Goal: Check status: Check status

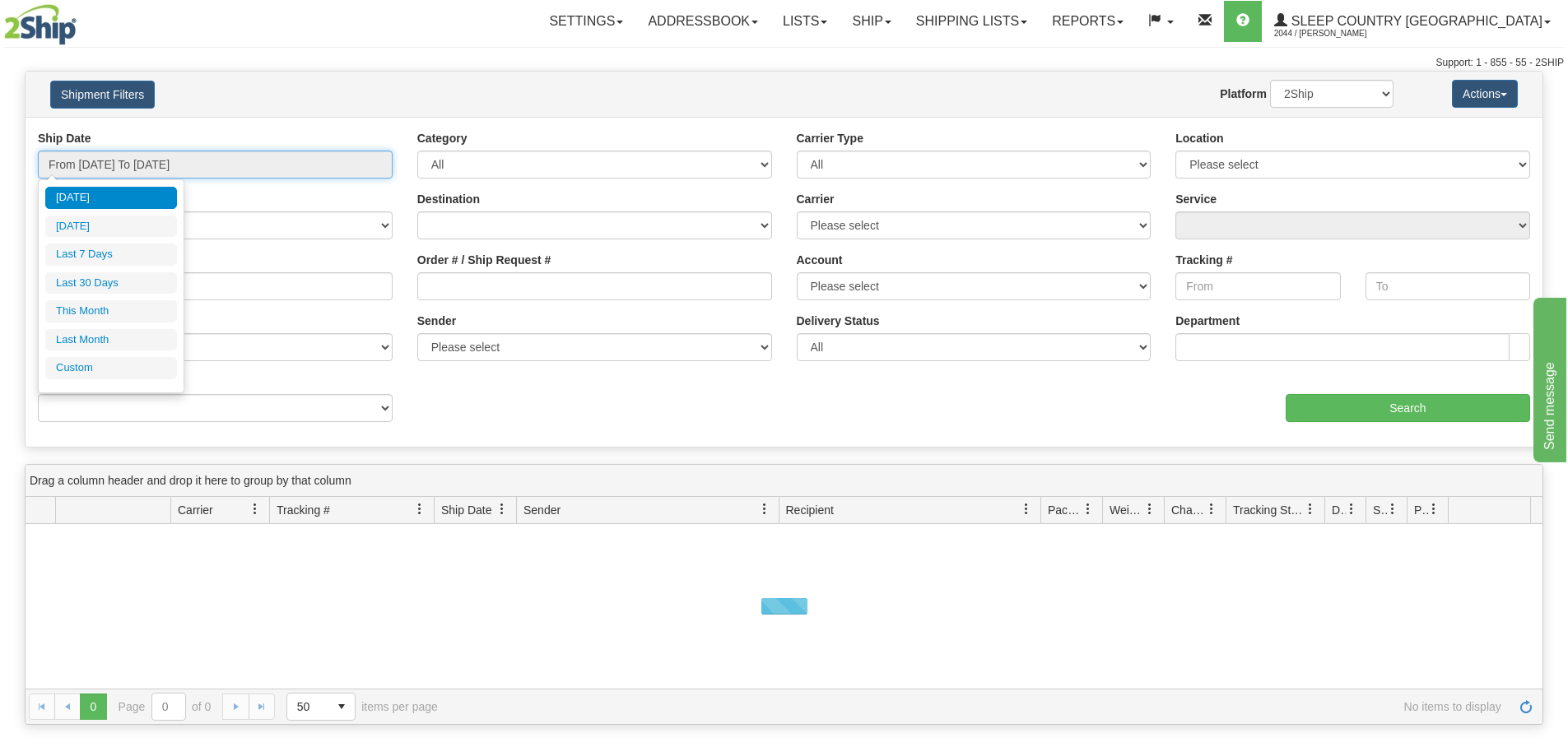
click at [234, 173] on input "From [DATE] To [DATE]" at bounding box center [216, 164] width 355 height 28
click at [148, 290] on li "Last 30 Days" at bounding box center [111, 284] width 131 height 23
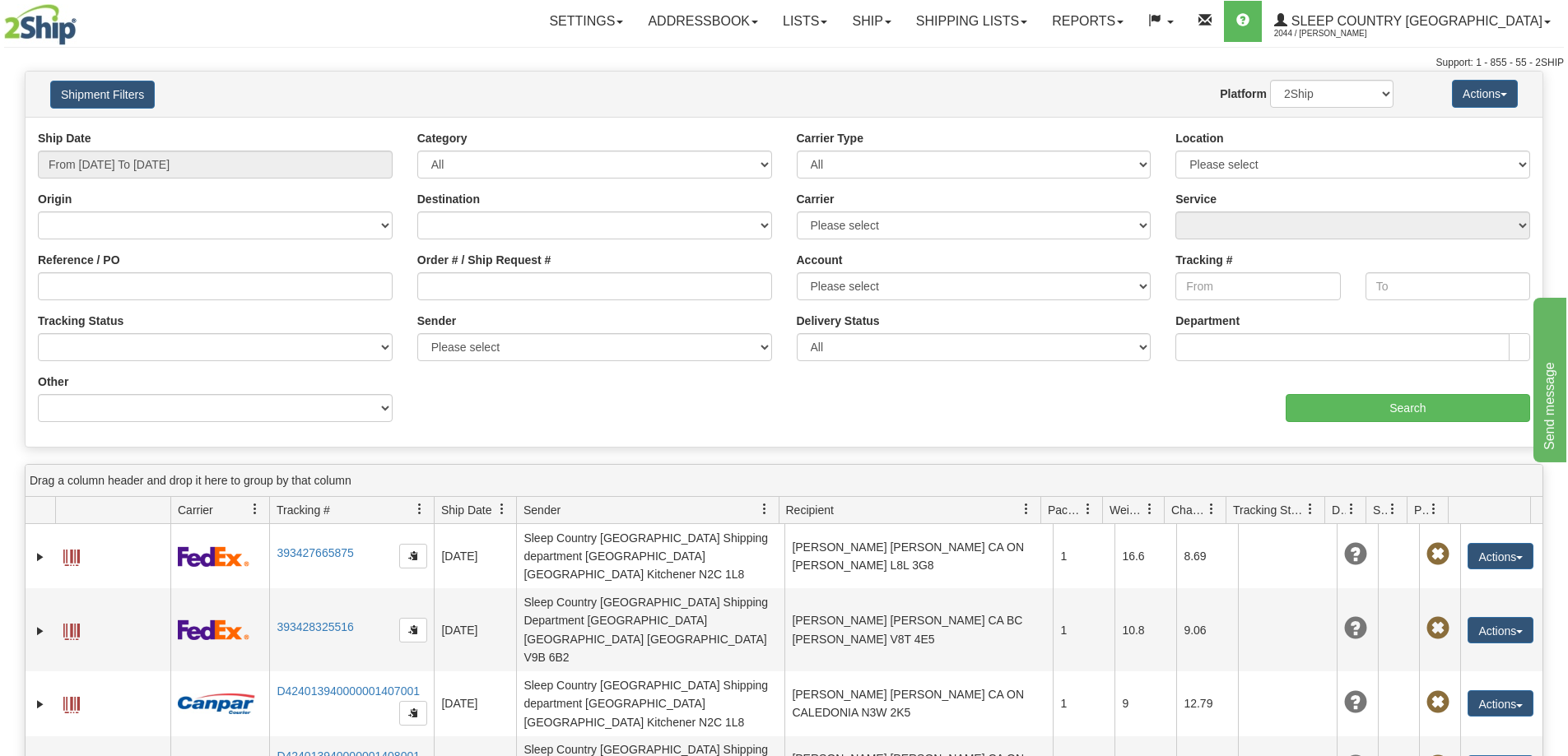
type input "From [DATE] To [DATE]"
click at [151, 292] on input "Reference / PO" at bounding box center [216, 286] width 355 height 28
paste input "1057602"
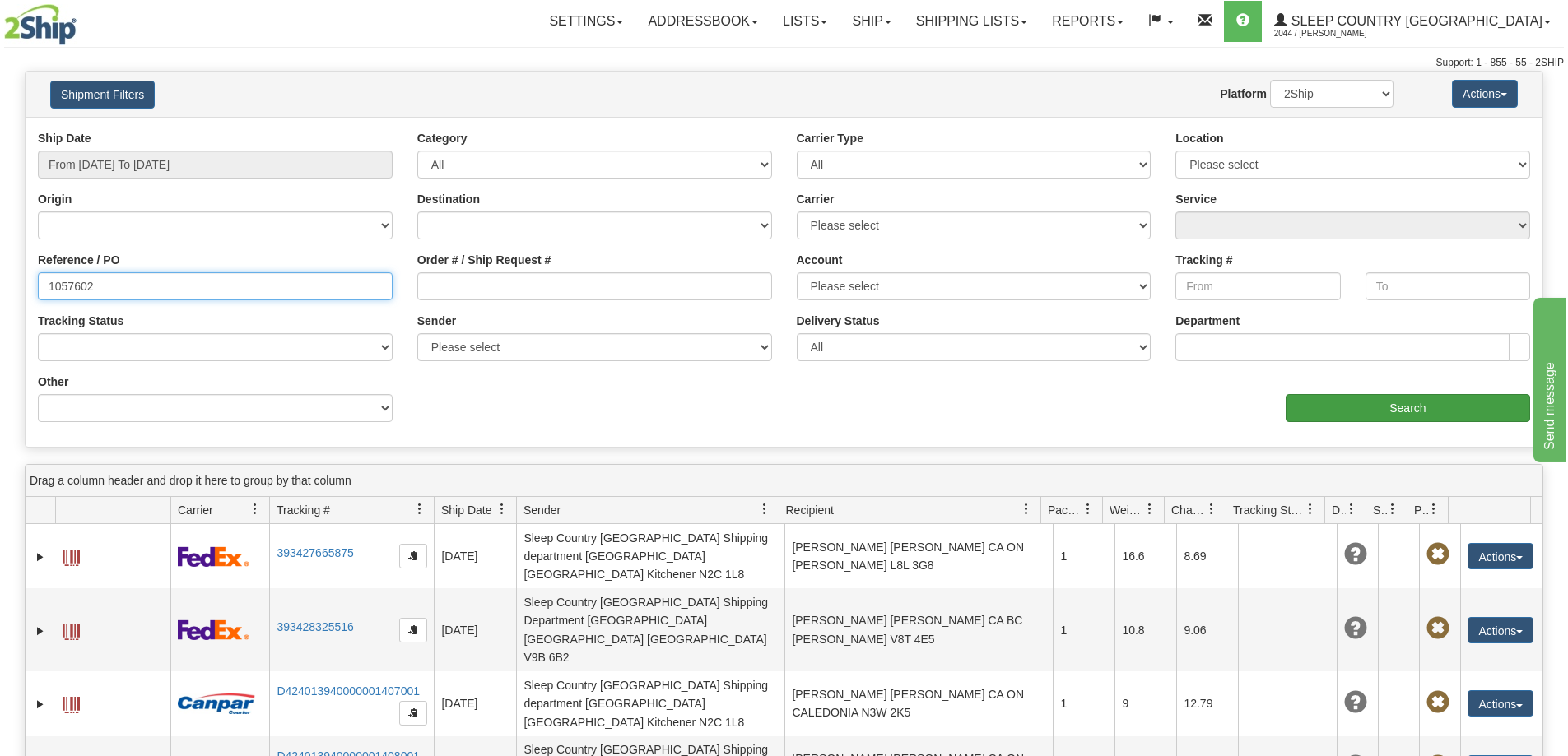
type input "1057602"
click at [1367, 410] on input "Search" at bounding box center [1408, 408] width 245 height 28
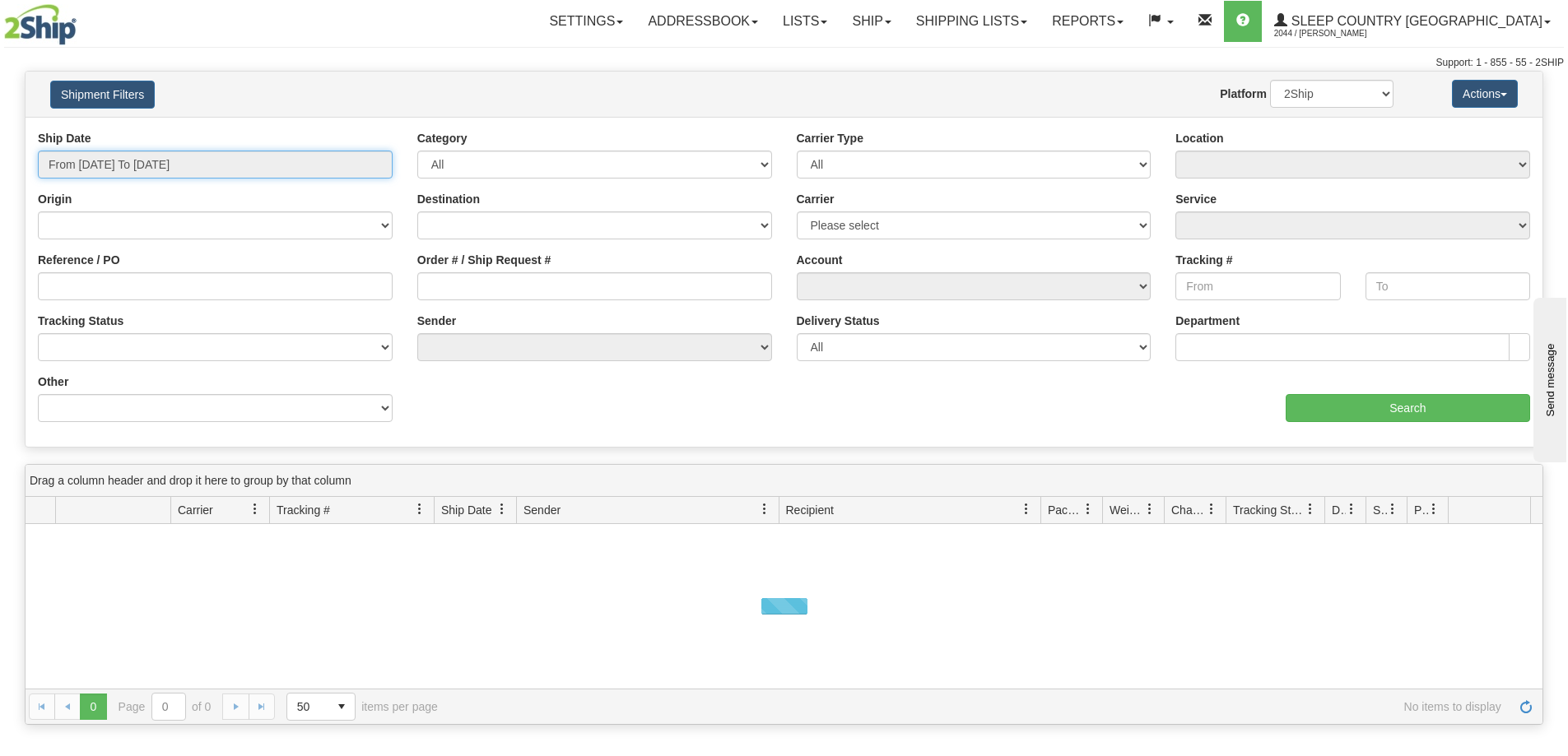
click at [176, 169] on input "From [DATE] To [DATE]" at bounding box center [216, 164] width 355 height 28
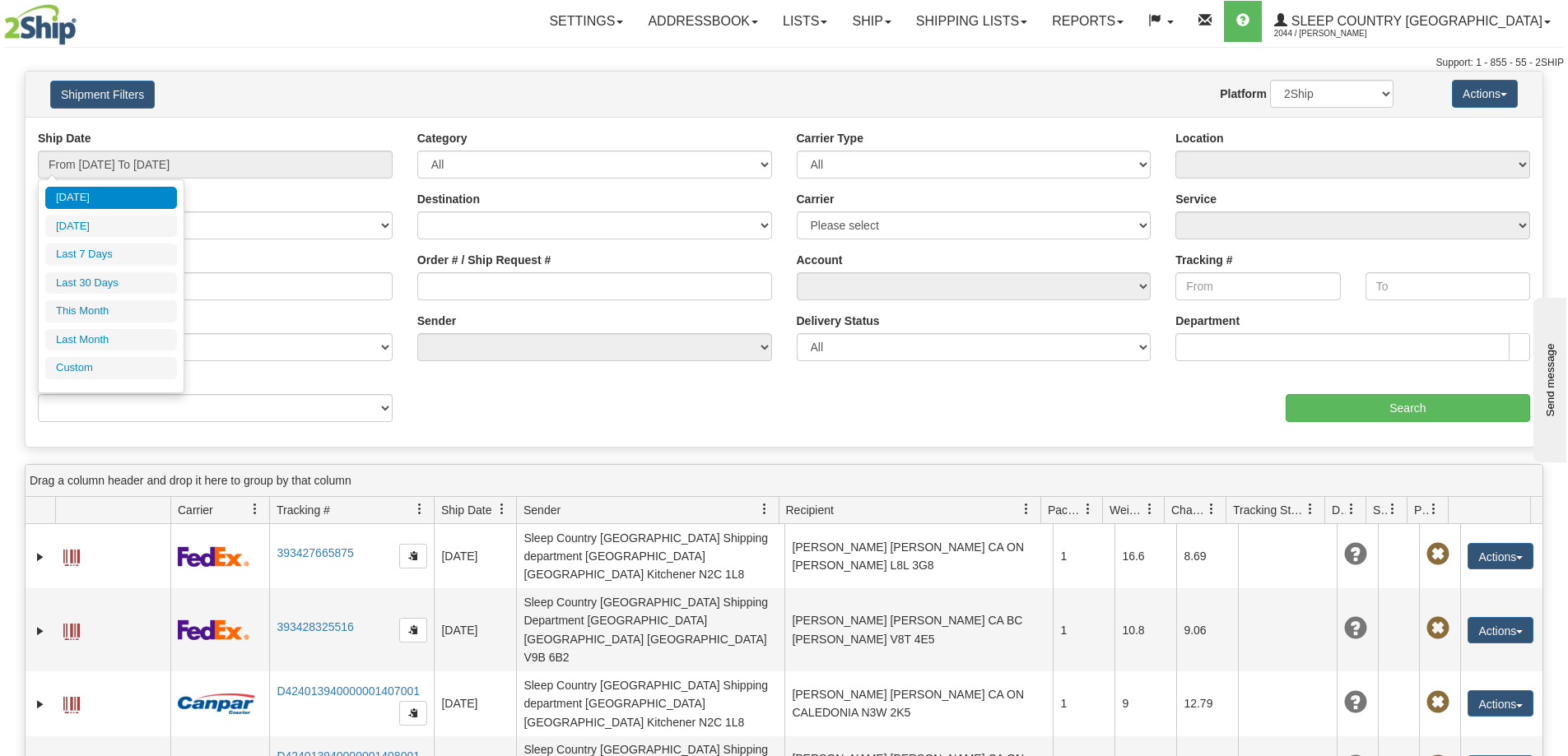
click at [124, 295] on ul "[DATE] [DATE] Last 7 Days Last 30 Days This Month Last Month Custom" at bounding box center [111, 283] width 131 height 192
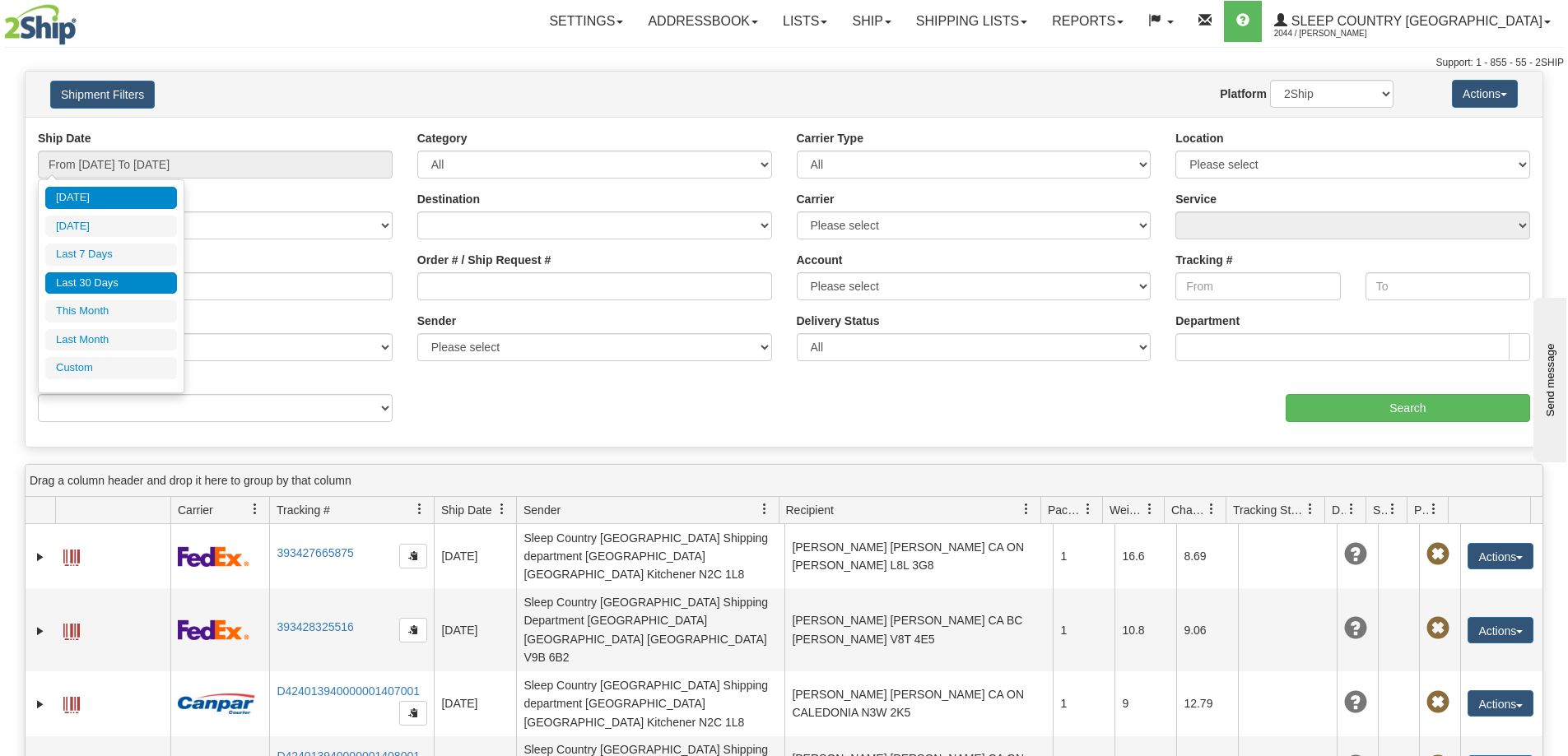
click at [124, 283] on li "Last 30 Days" at bounding box center [111, 284] width 131 height 23
type input "From [DATE] To [DATE]"
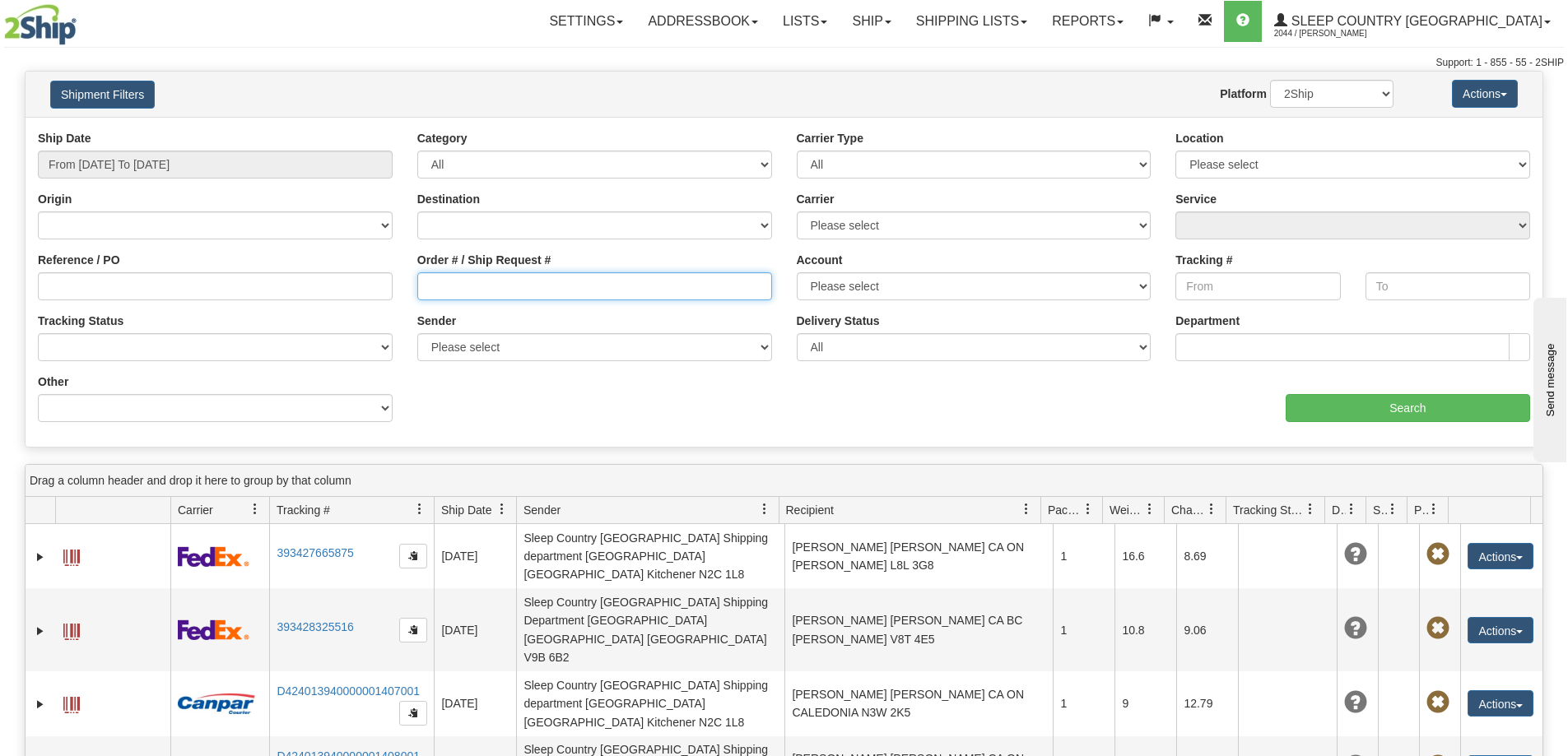
click at [499, 286] on input "Order # / Ship Request #" at bounding box center [595, 286] width 355 height 28
paste input "1057602"
type input "1057602"
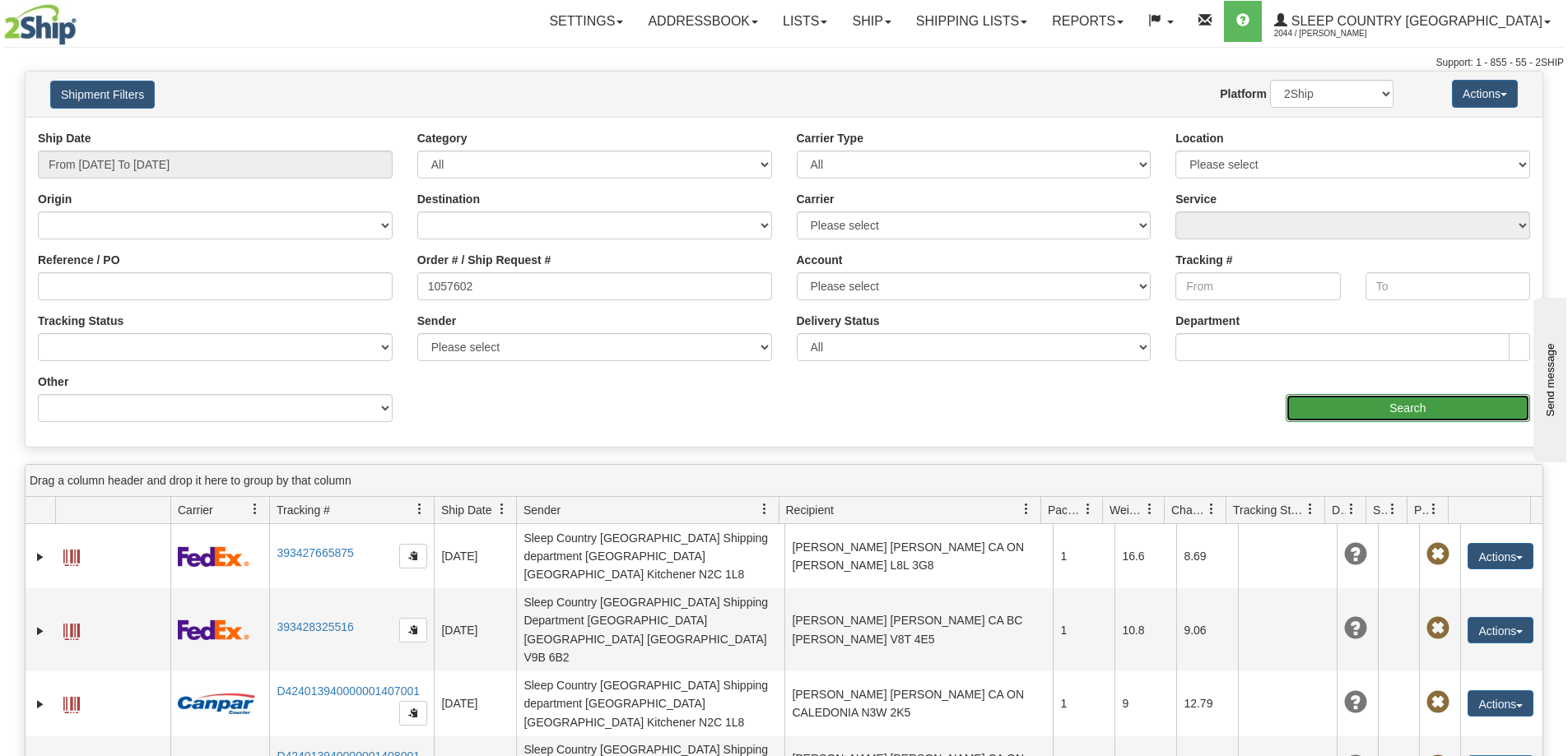
click at [1337, 416] on input "Search" at bounding box center [1408, 408] width 245 height 28
